Goal: Find contact information: Find contact information

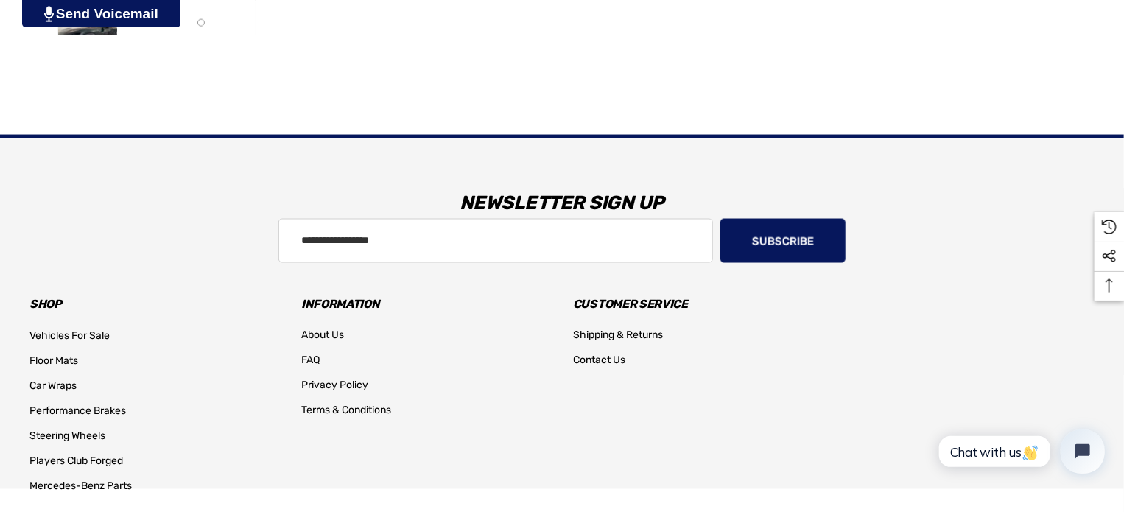
scroll to position [1176, 0]
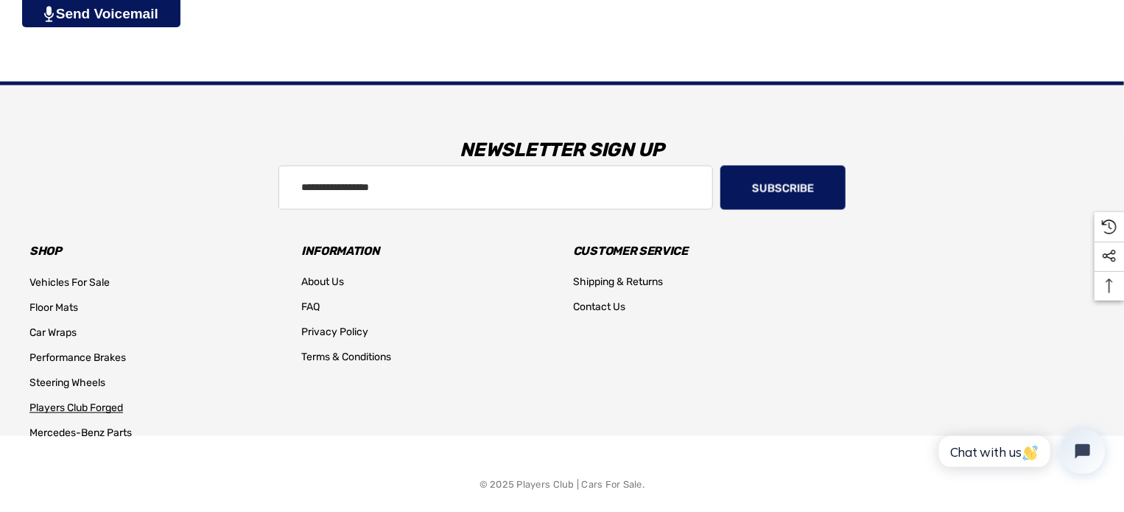
click at [88, 407] on span "Players Club Forged" at bounding box center [76, 408] width 94 height 13
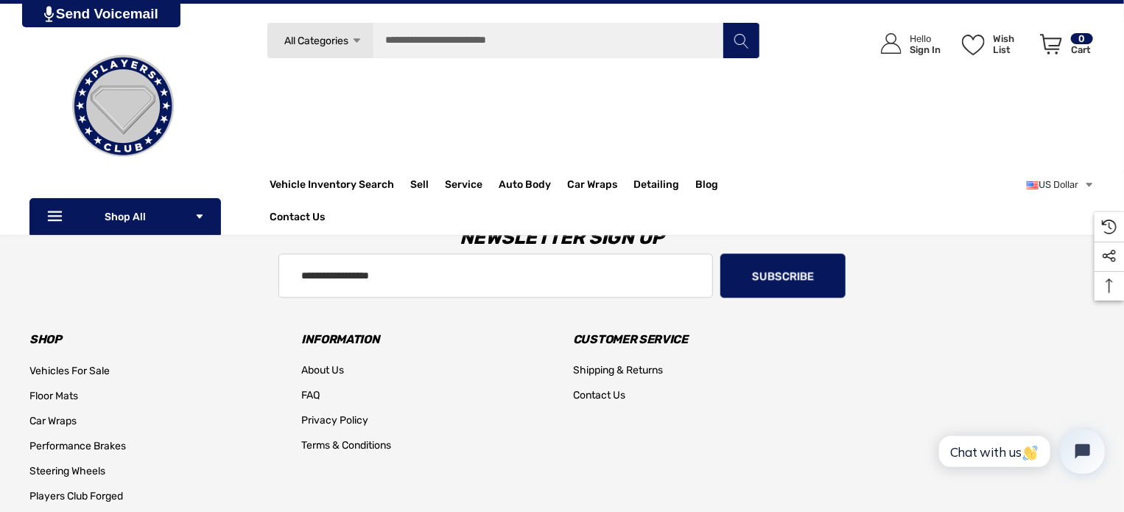
scroll to position [1622, 0]
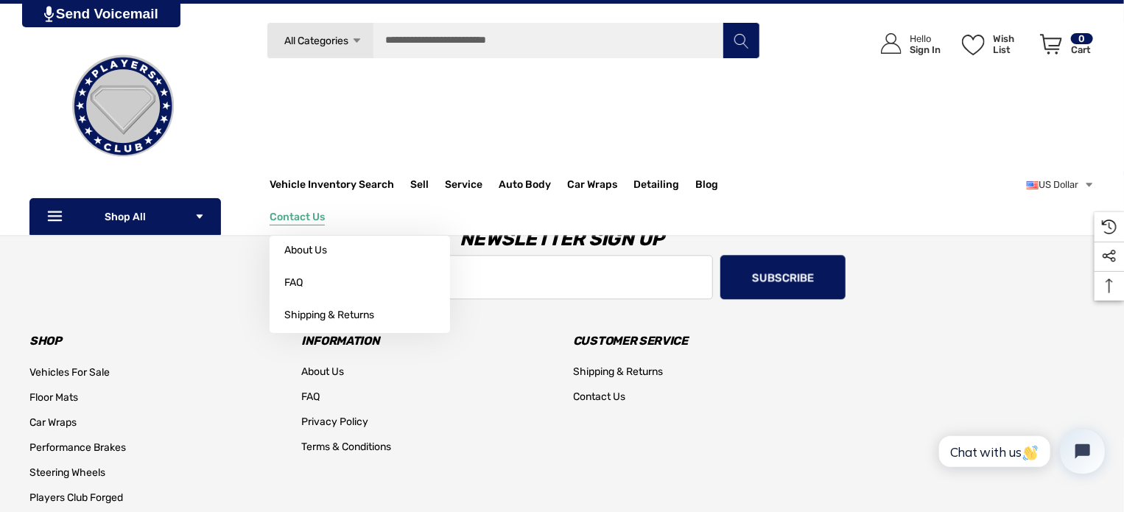
click at [307, 225] on span "Contact Us" at bounding box center [297, 219] width 55 height 16
